Goal: Information Seeking & Learning: Learn about a topic

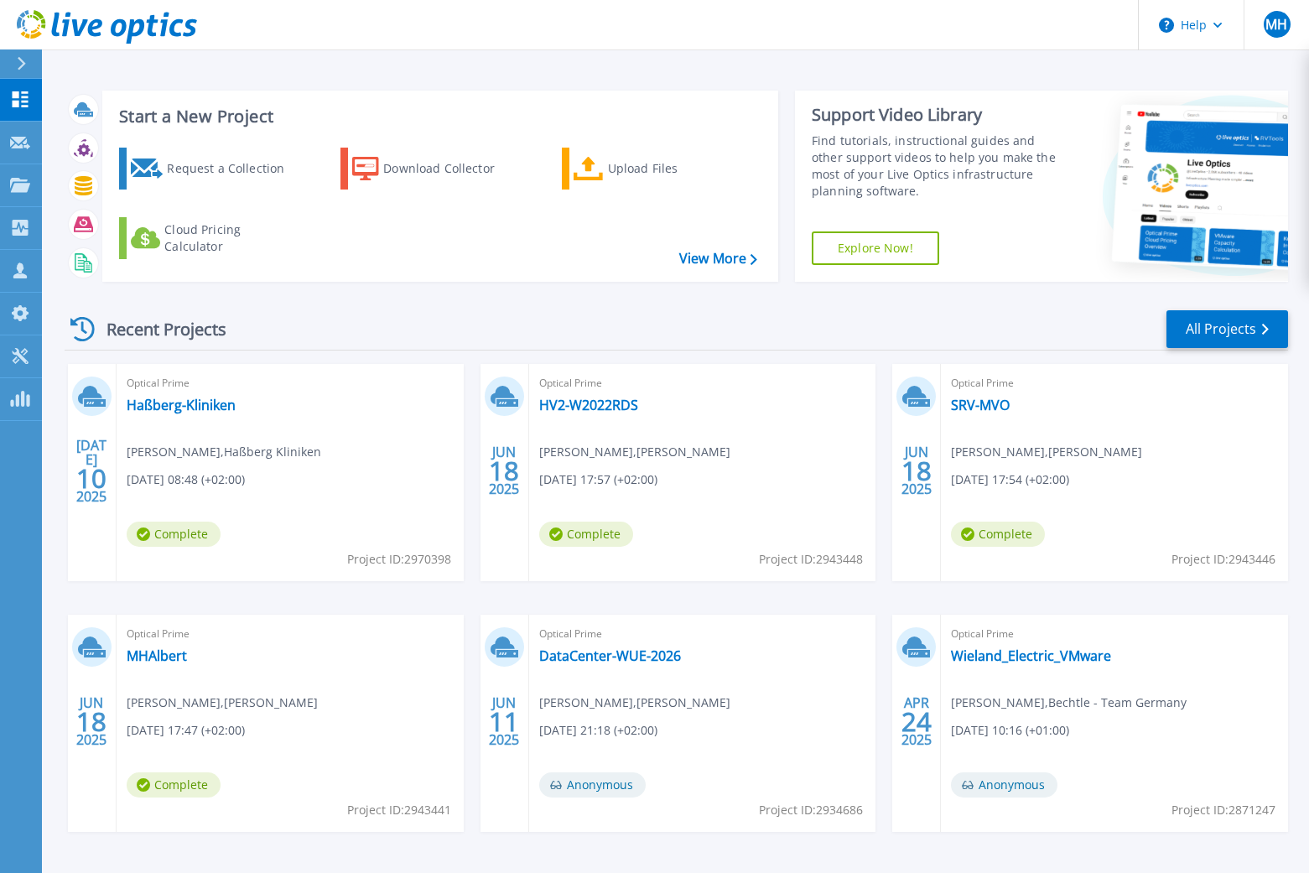
click at [164, 32] on icon at bounding box center [164, 25] width 8 height 24
click at [186, 407] on link "PIKO DC2025" at bounding box center [168, 405] width 82 height 17
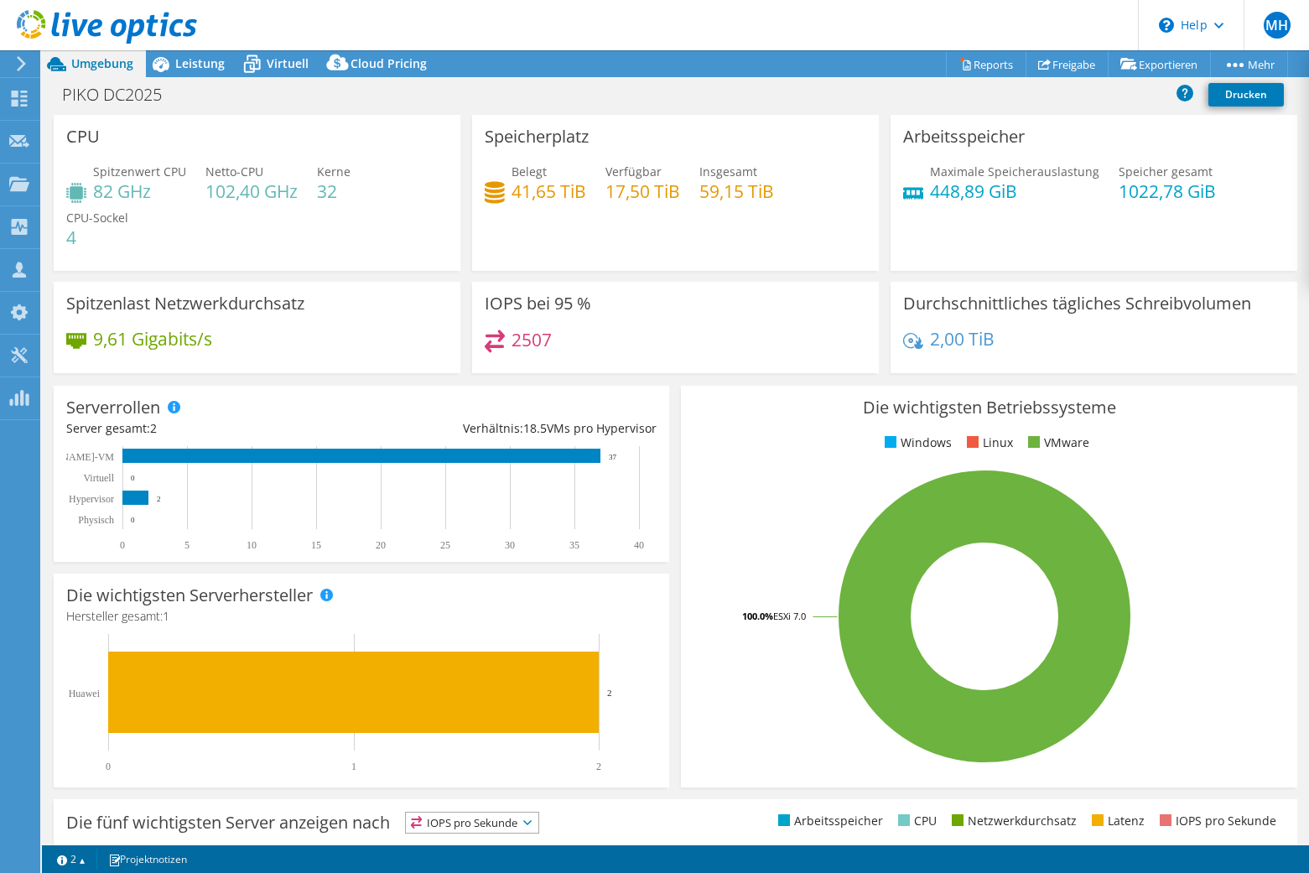
select select "USD"
click at [201, 59] on span "Leistung" at bounding box center [199, 63] width 49 height 16
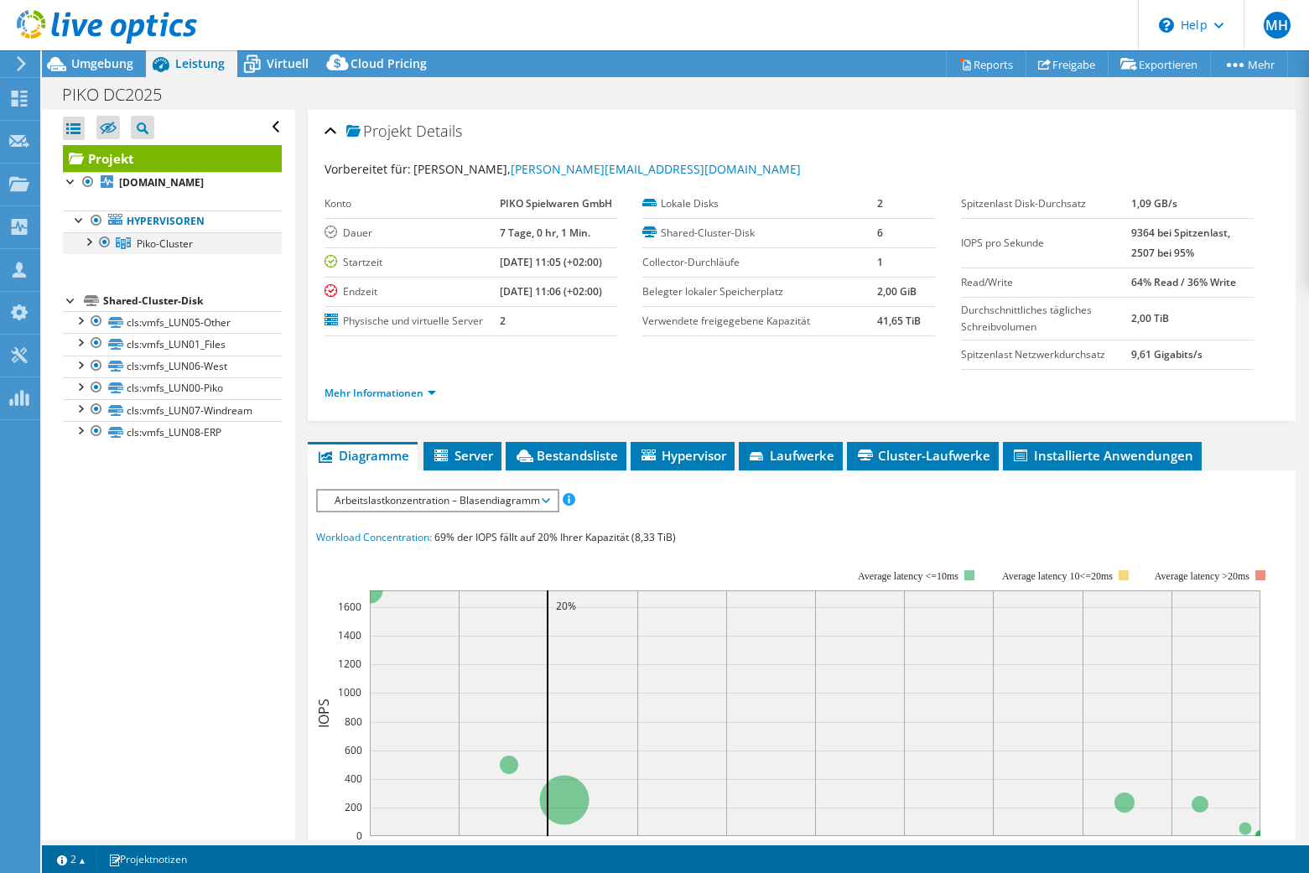
click at [86, 246] on div at bounding box center [88, 240] width 17 height 17
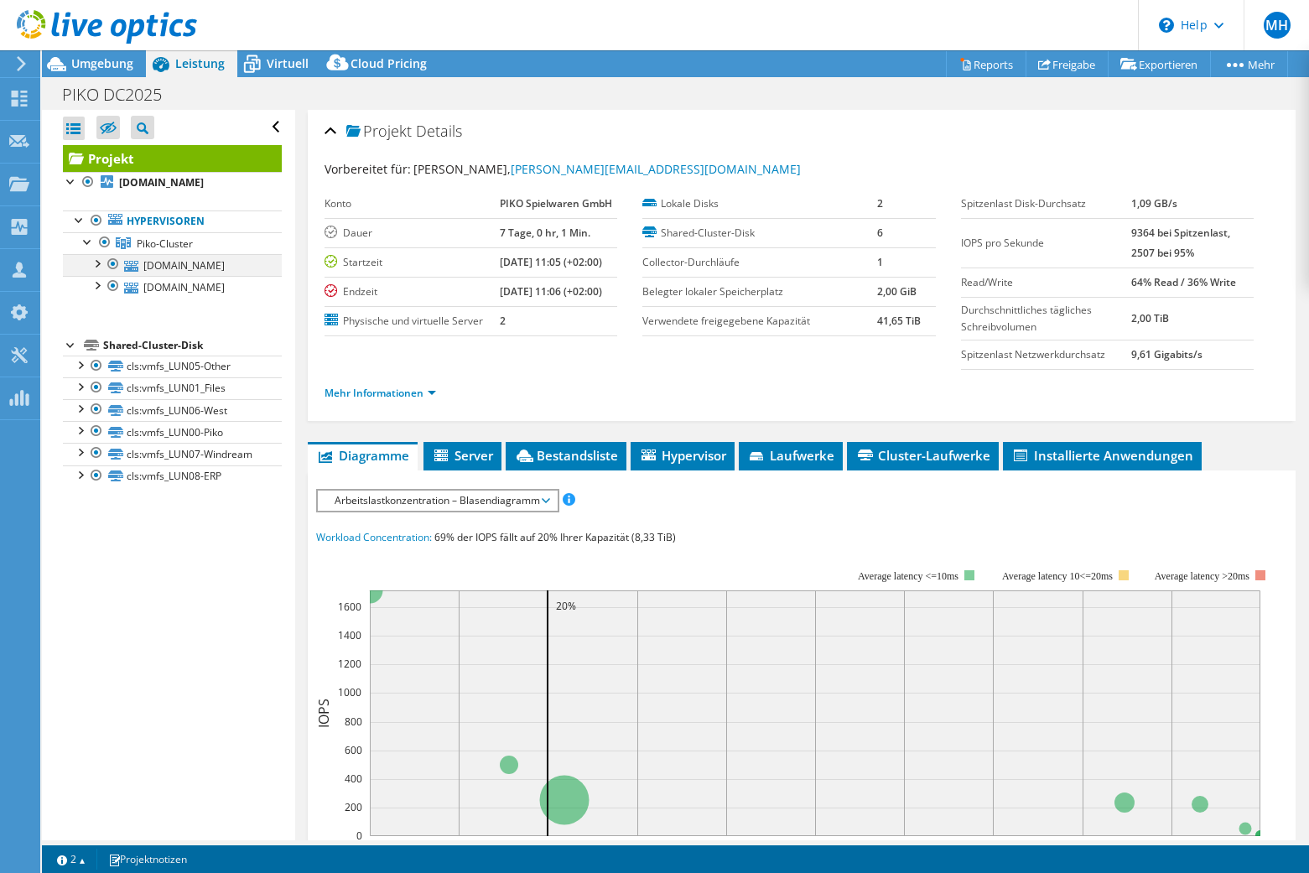
click at [93, 269] on div at bounding box center [96, 262] width 17 height 17
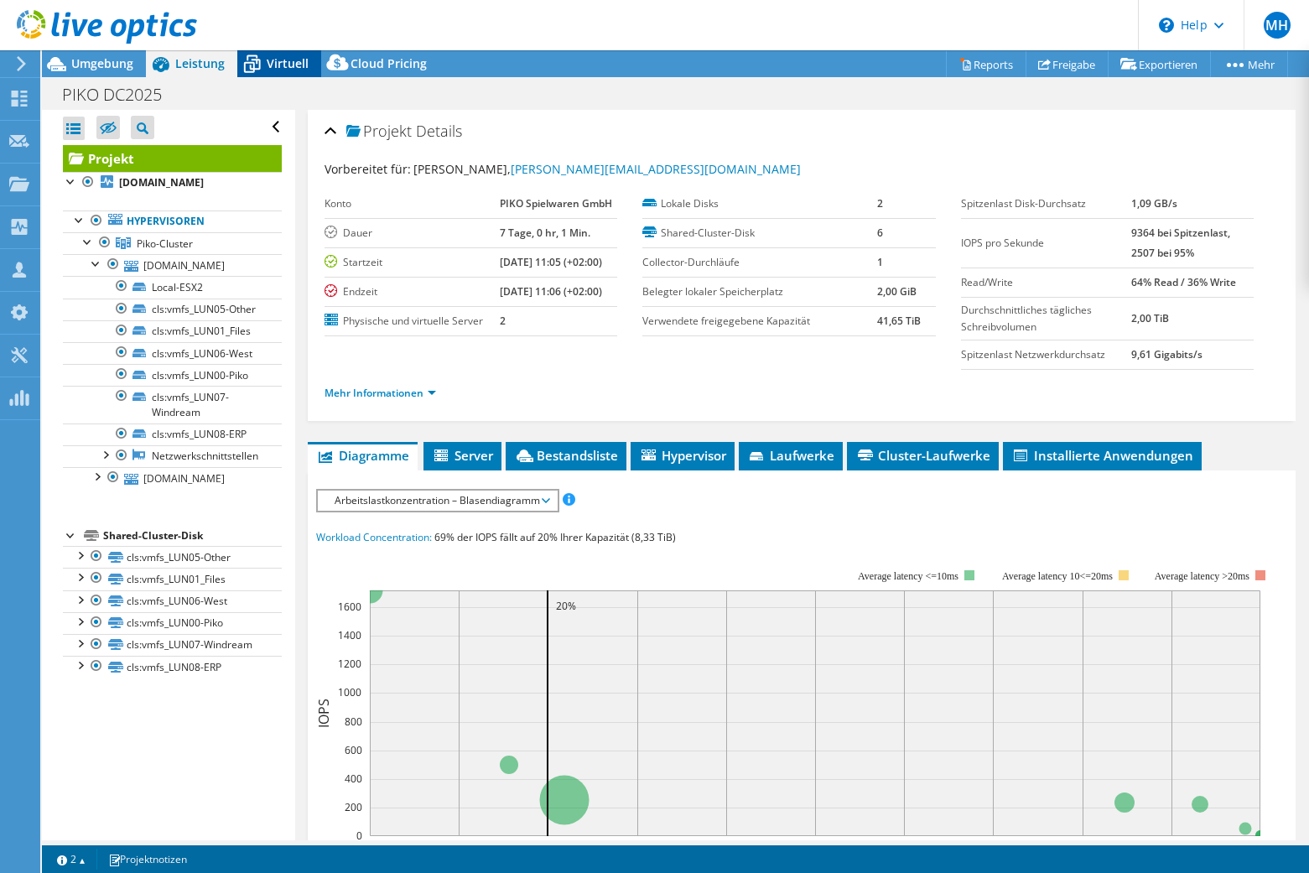
click at [278, 58] on span "Virtuell" at bounding box center [288, 63] width 42 height 16
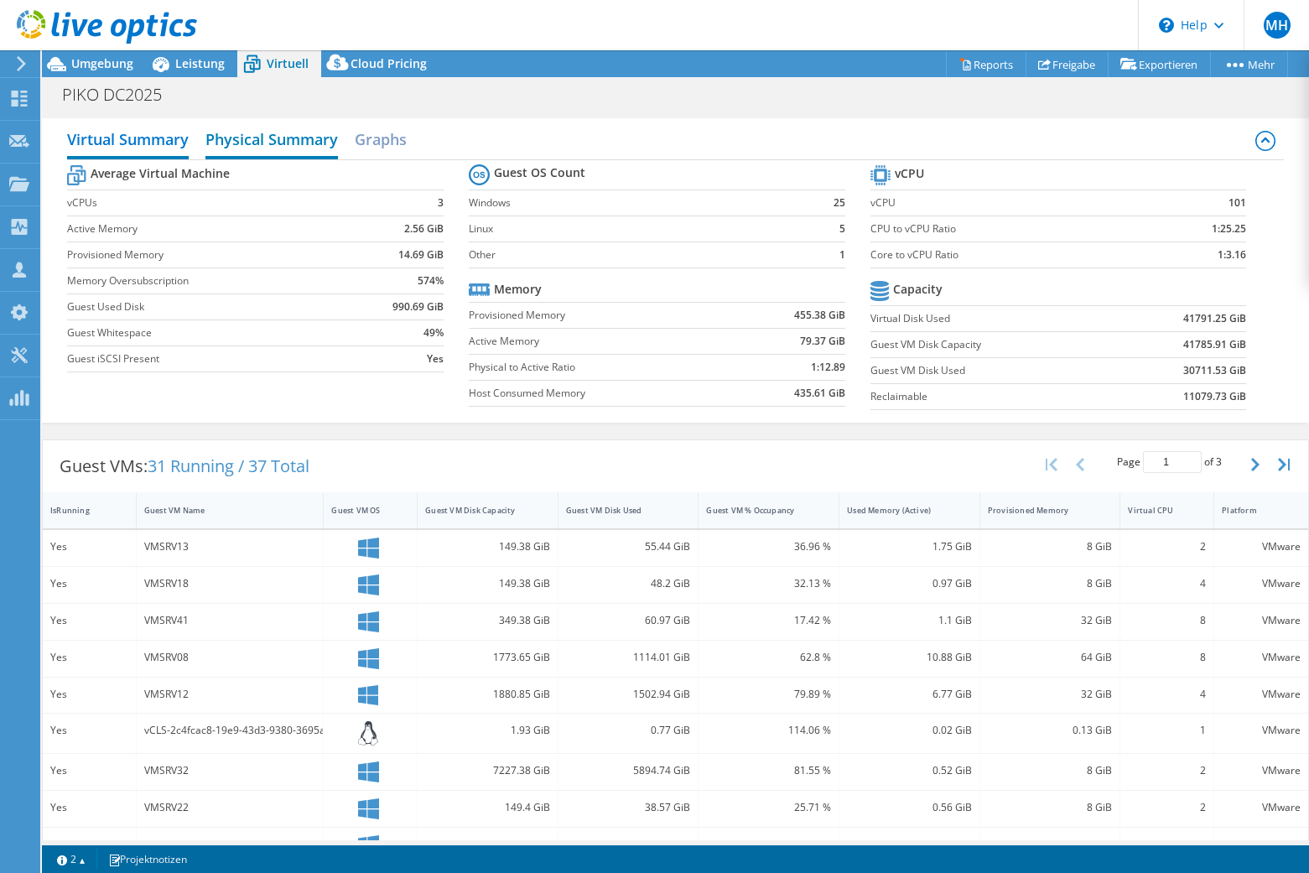
click at [247, 140] on h2 "Physical Summary" at bounding box center [271, 140] width 132 height 37
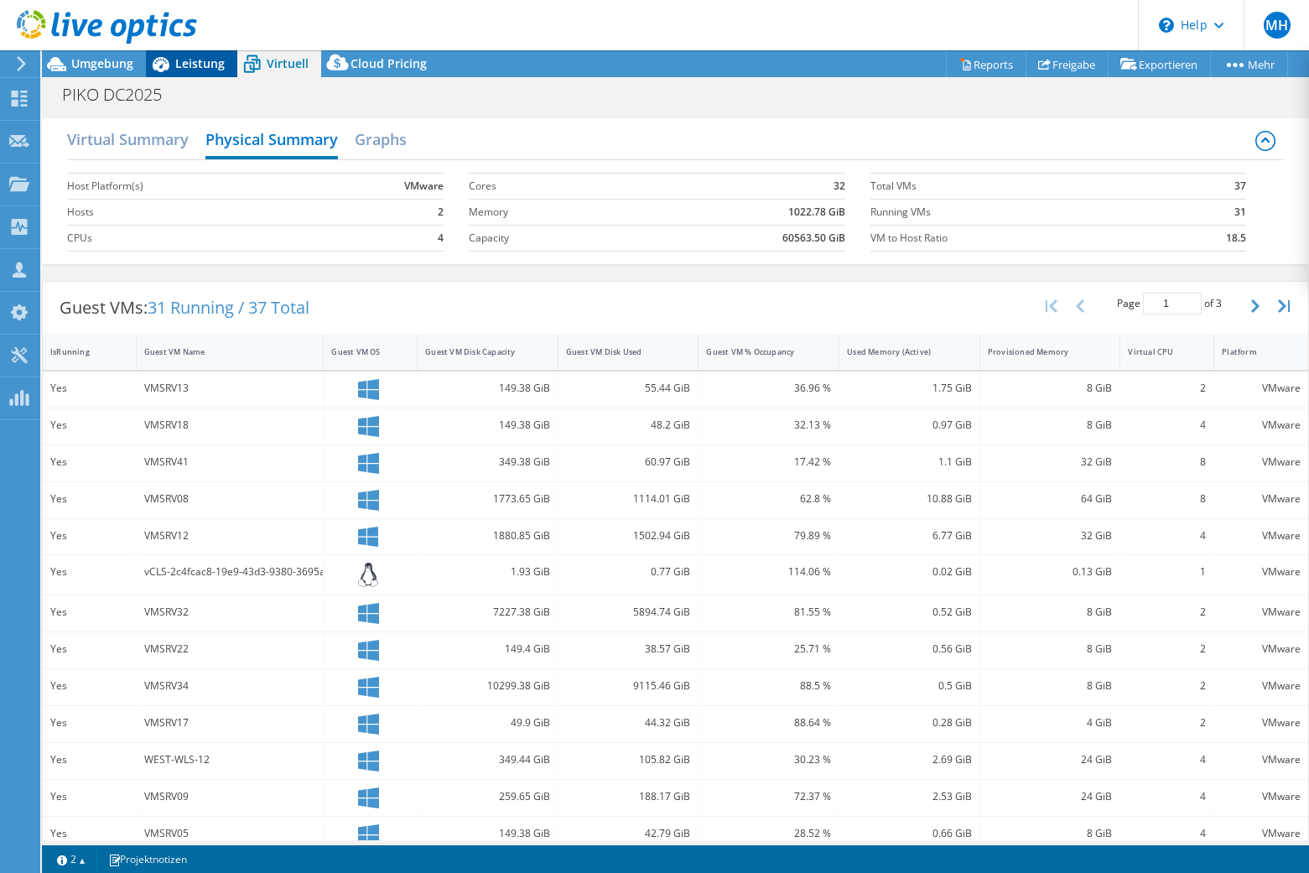
click at [163, 72] on icon at bounding box center [160, 63] width 29 height 29
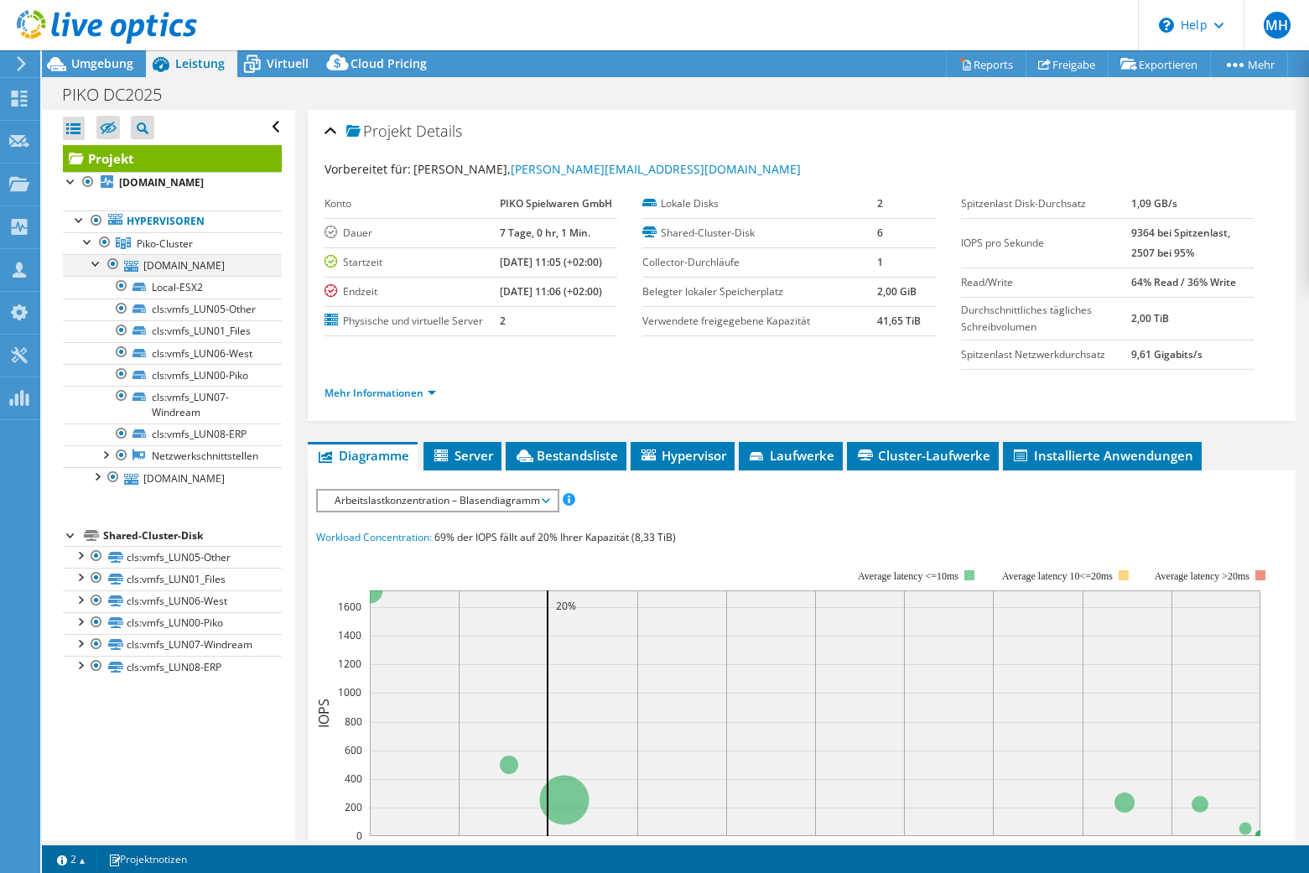
click at [95, 257] on div at bounding box center [96, 262] width 17 height 17
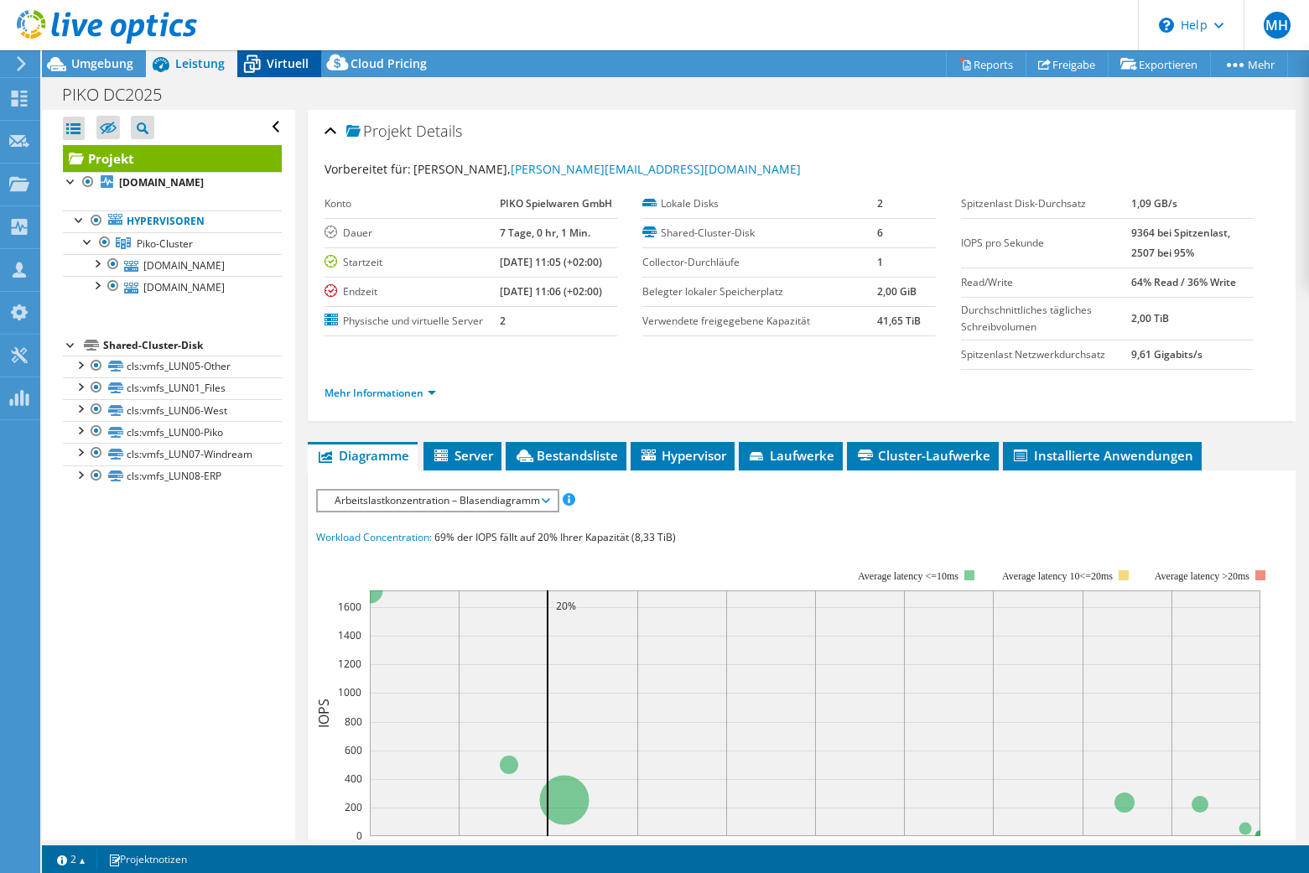
click at [259, 65] on icon at bounding box center [251, 63] width 29 height 29
